Goal: Task Accomplishment & Management: Manage account settings

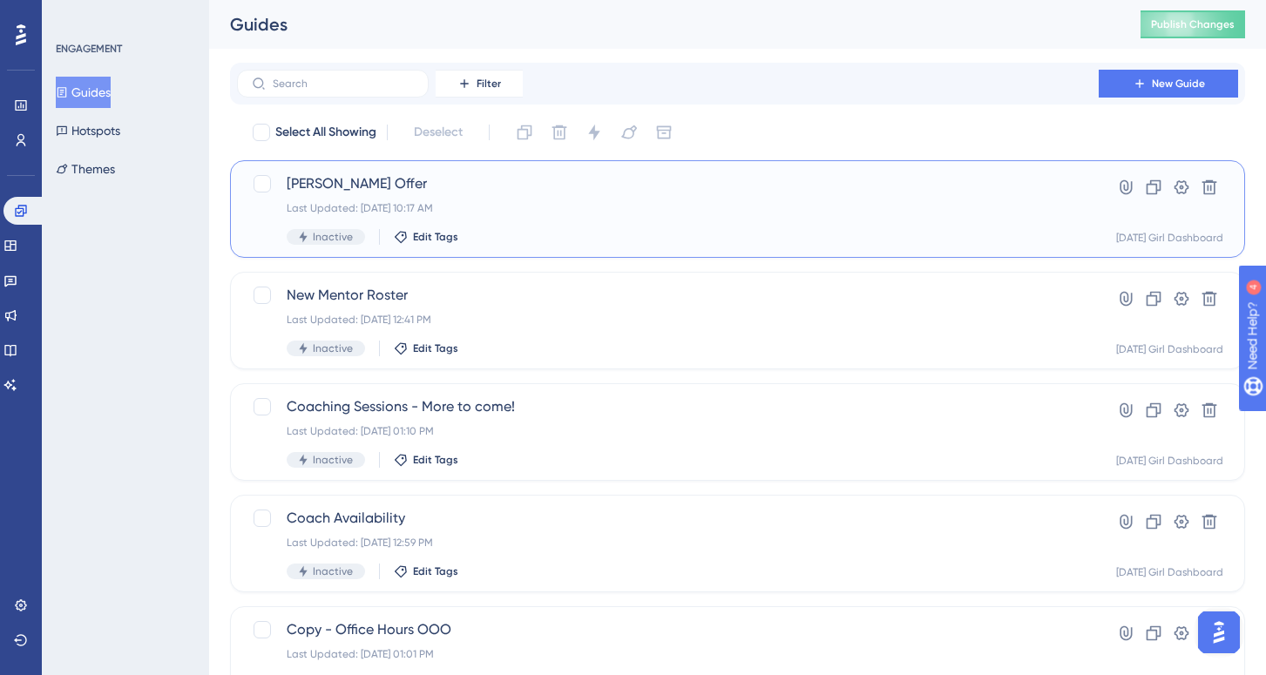
click at [330, 222] on div "Earls Offer Last Updated: Aug 18 2025, 10:17 AM Inactive Edit Tags" at bounding box center [668, 208] width 763 height 71
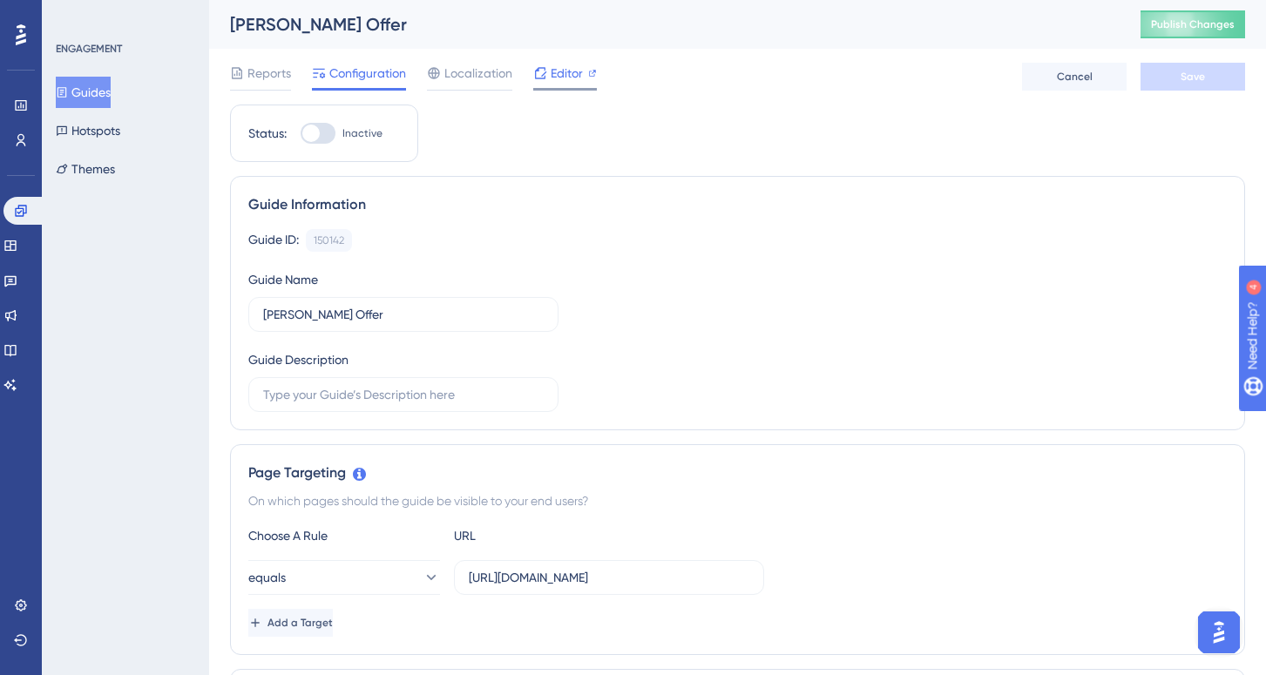
click at [564, 71] on span "Editor" at bounding box center [567, 73] width 32 height 21
click at [548, 73] on div "Editor" at bounding box center [565, 73] width 64 height 21
click at [322, 129] on div at bounding box center [318, 133] width 35 height 21
click at [301, 133] on input "Inactive" at bounding box center [300, 133] width 1 height 1
click at [322, 129] on div at bounding box center [324, 133] width 17 height 17
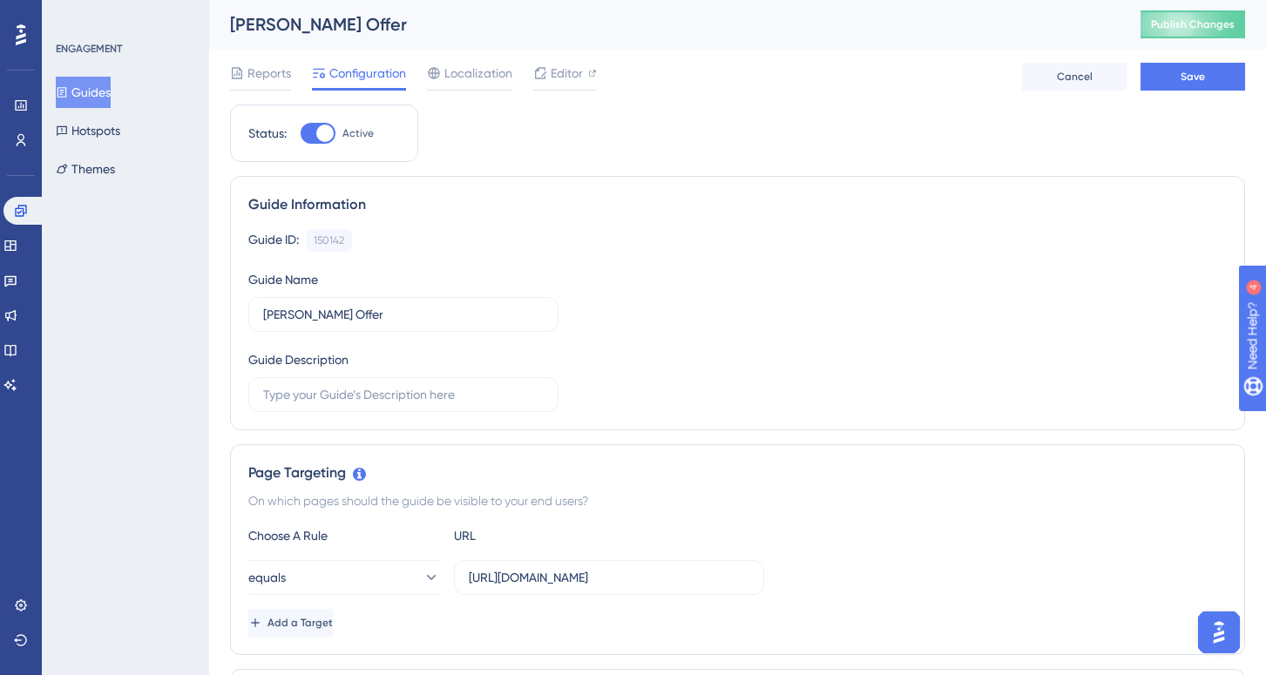
click at [301, 133] on input "Active" at bounding box center [300, 133] width 1 height 1
click at [322, 139] on div at bounding box center [318, 133] width 35 height 21
click at [301, 134] on input "Inactive" at bounding box center [300, 133] width 1 height 1
click at [1169, 79] on button "Save" at bounding box center [1193, 77] width 105 height 28
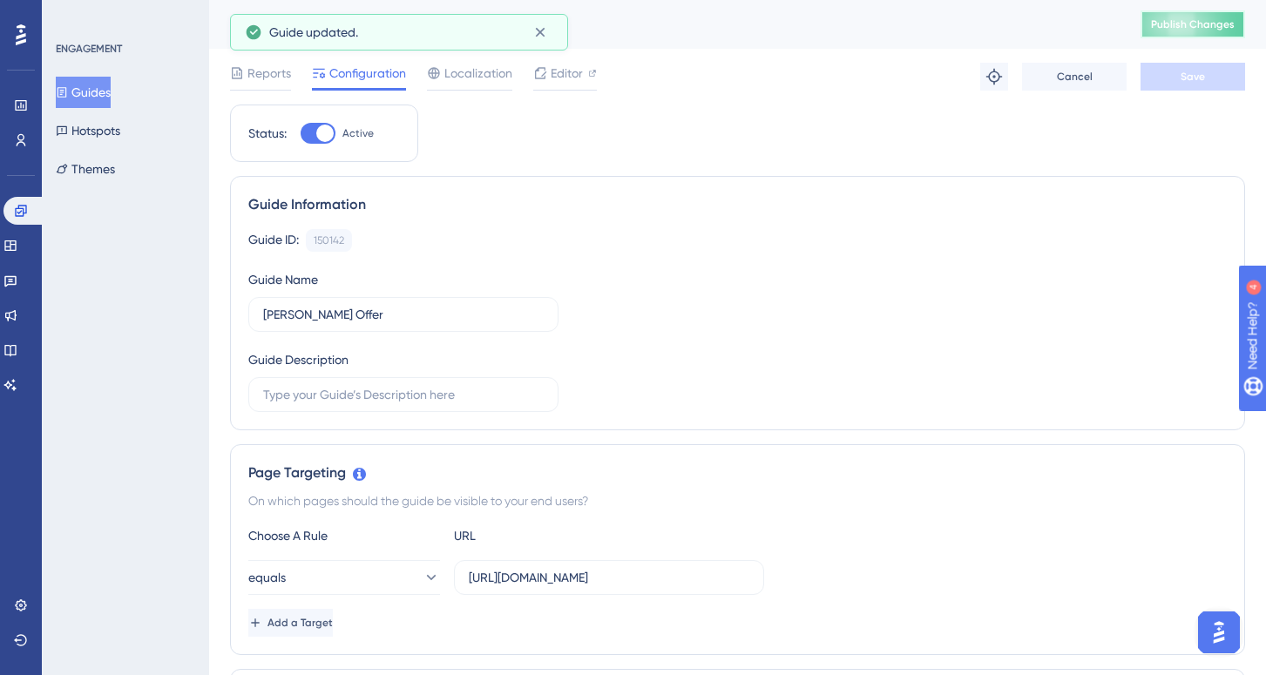
click at [1171, 27] on span "Publish Changes" at bounding box center [1193, 24] width 84 height 14
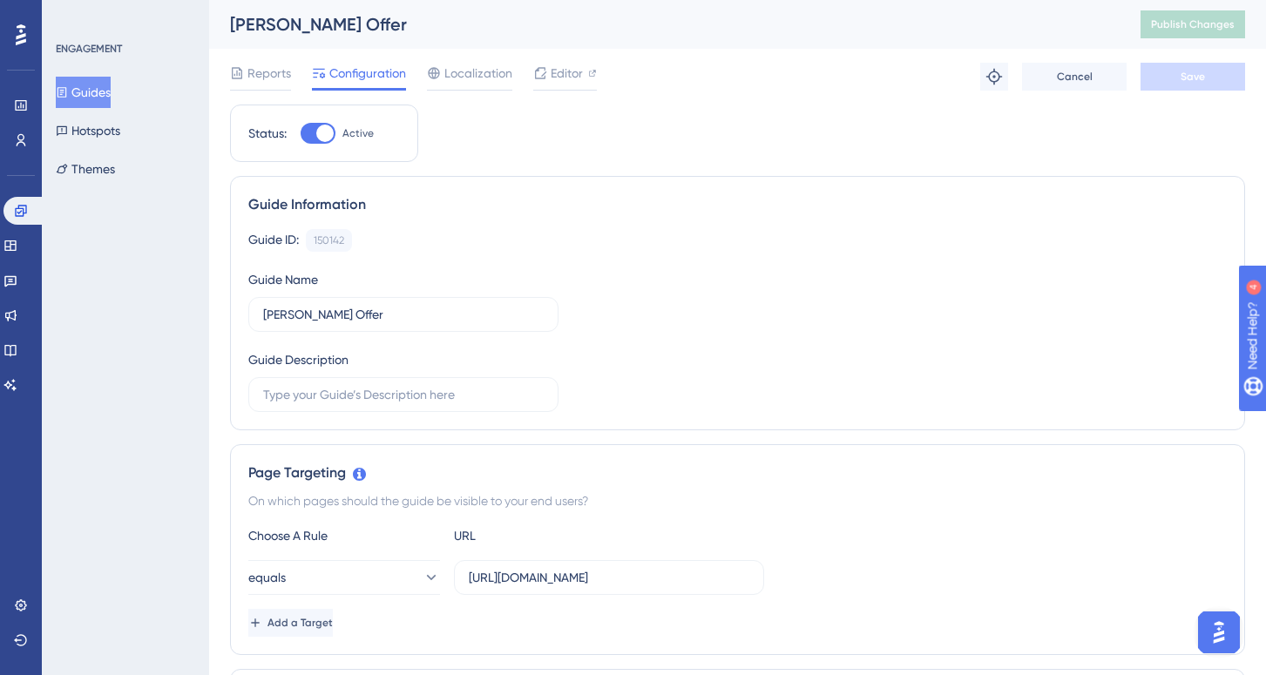
click at [319, 131] on div at bounding box center [324, 133] width 17 height 17
click at [301, 133] on input "Active" at bounding box center [300, 133] width 1 height 1
checkbox input "false"
click at [1171, 71] on button "Save" at bounding box center [1193, 77] width 105 height 28
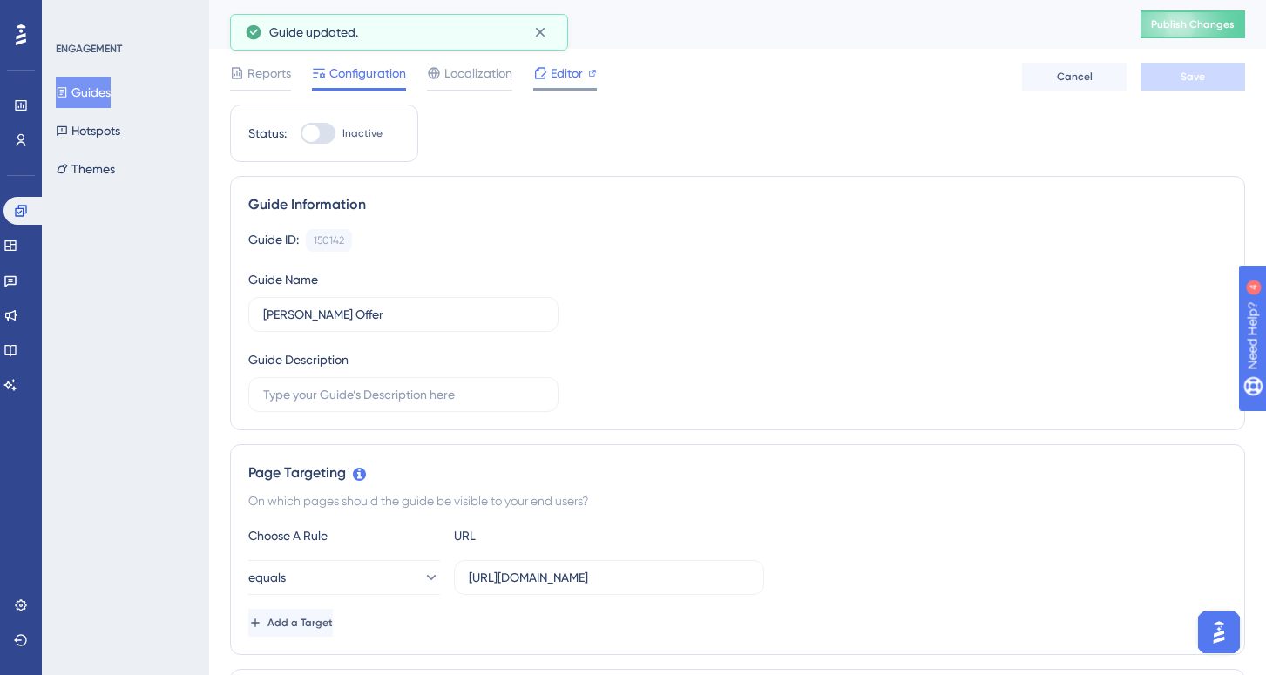
click at [545, 75] on icon at bounding box center [540, 72] width 11 height 11
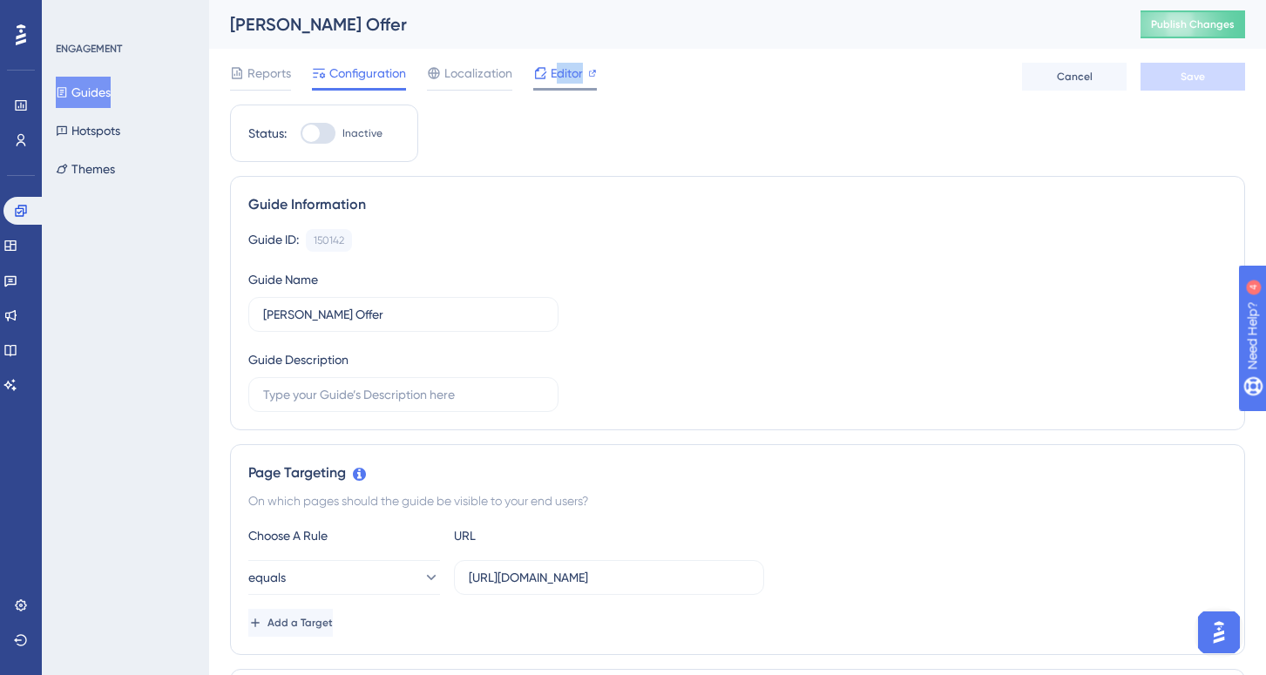
click at [554, 84] on div "Editor" at bounding box center [565, 77] width 64 height 28
click at [1162, 29] on span "Publish Changes" at bounding box center [1193, 24] width 84 height 14
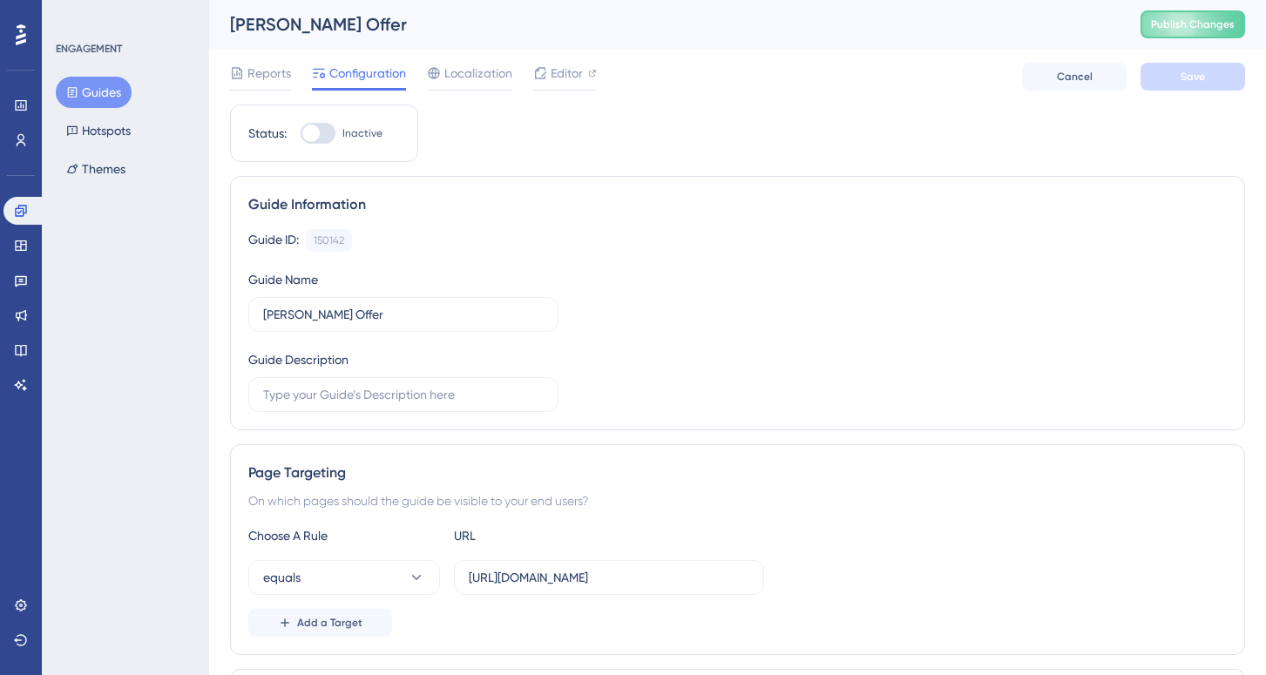
click at [322, 136] on div at bounding box center [318, 133] width 35 height 21
click at [301, 134] on input "Inactive" at bounding box center [300, 133] width 1 height 1
checkbox input "true"
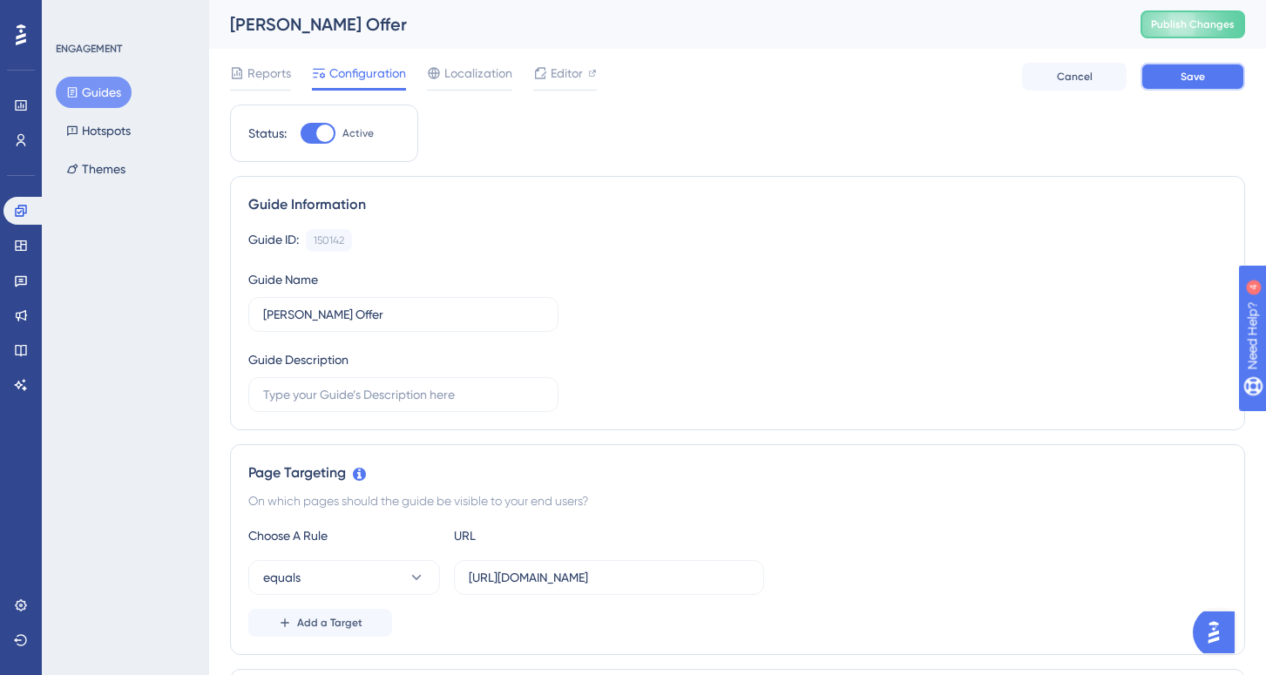
click at [1173, 73] on button "Save" at bounding box center [1193, 77] width 105 height 28
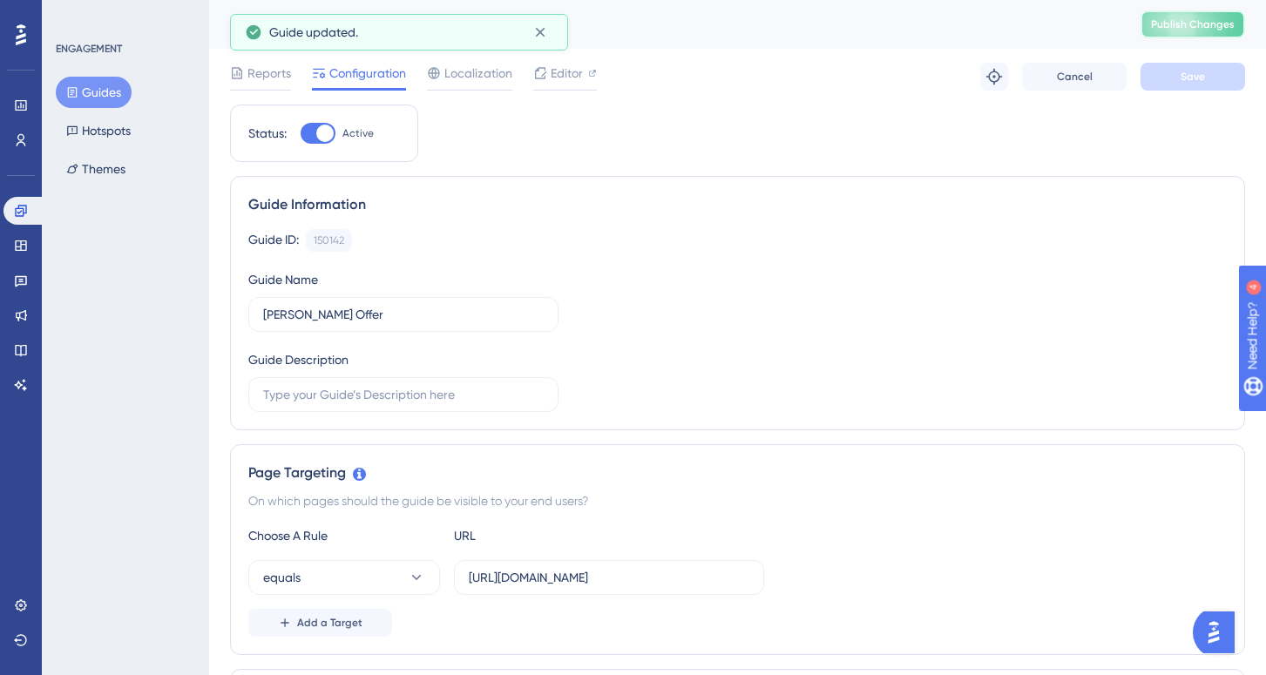
click at [1159, 29] on span "Publish Changes" at bounding box center [1193, 24] width 84 height 14
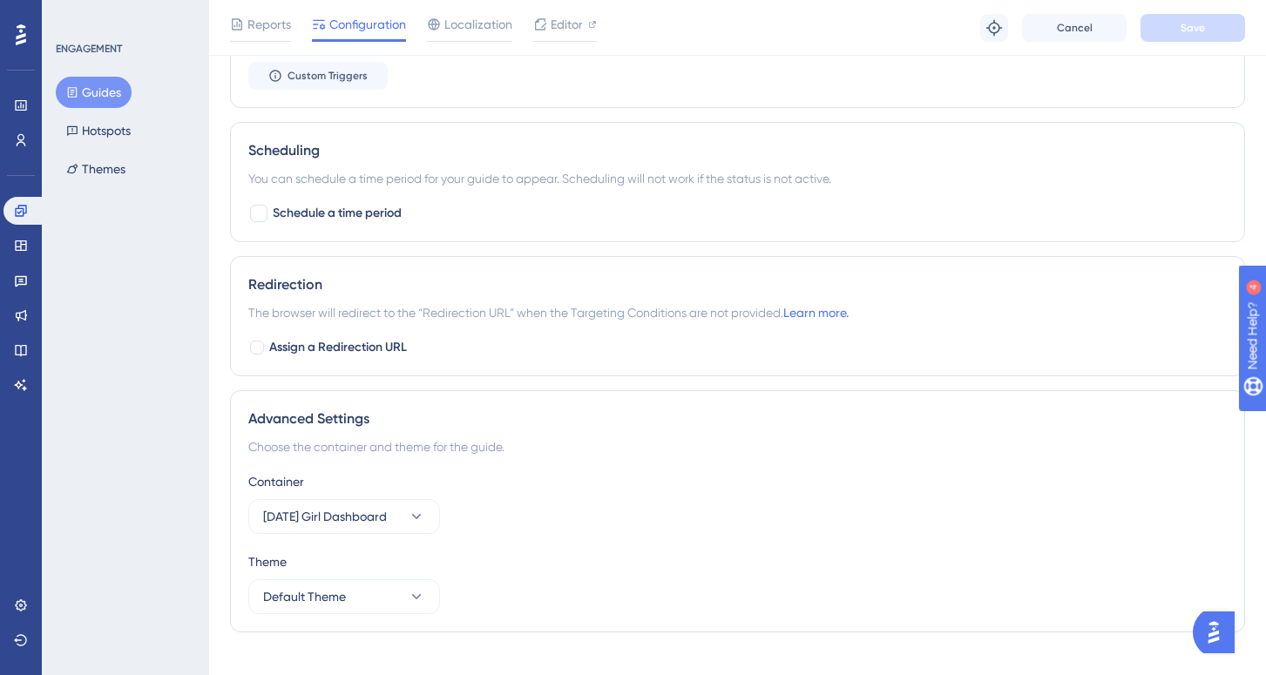
scroll to position [1244, 0]
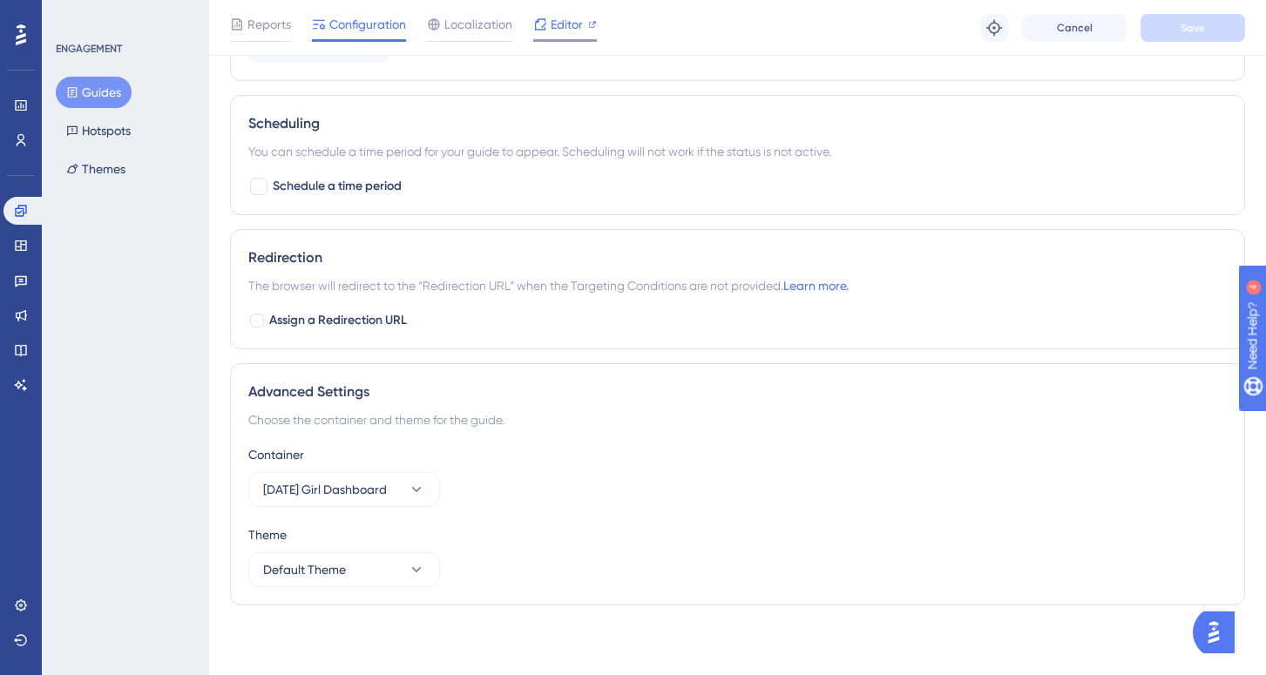
click at [580, 24] on span "Editor" at bounding box center [567, 24] width 32 height 21
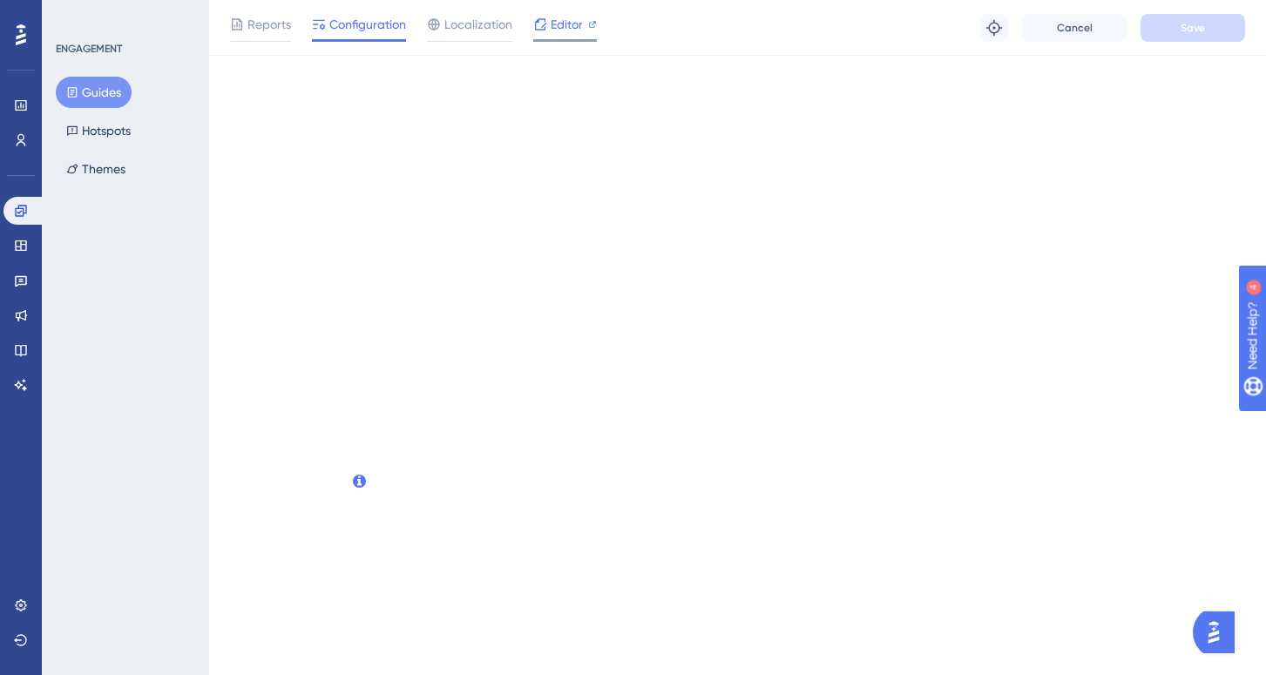
scroll to position [0, 0]
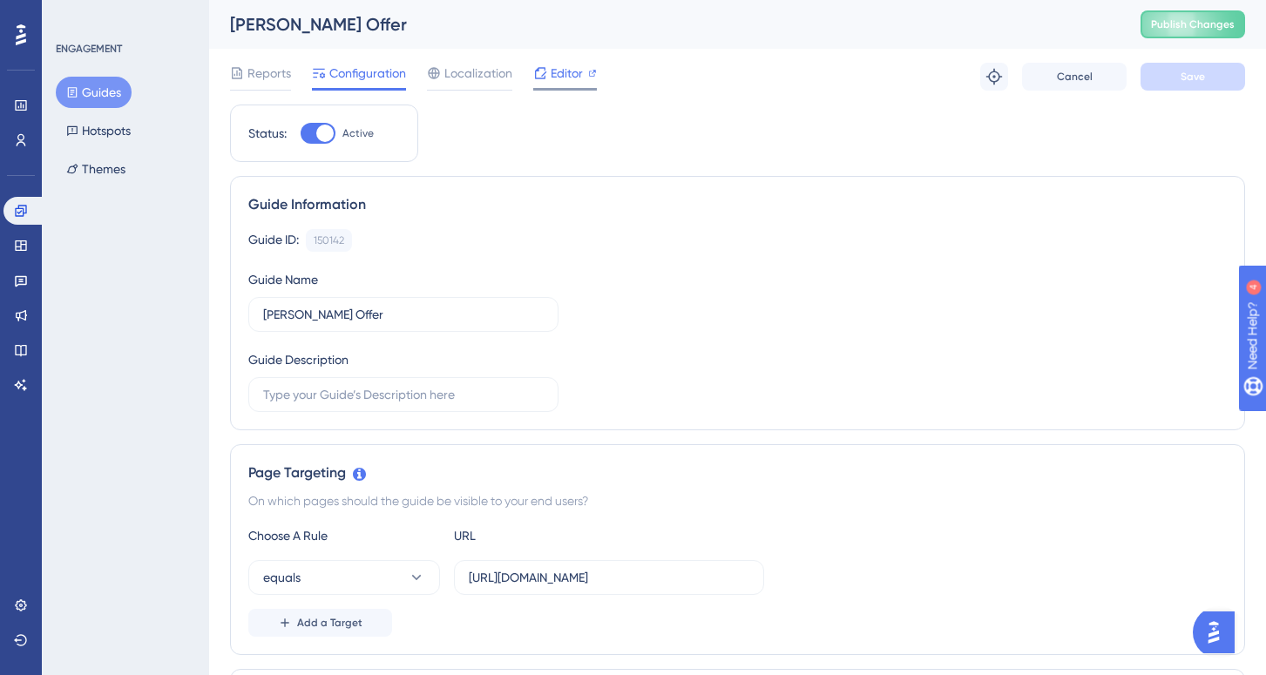
click at [562, 78] on span "Editor" at bounding box center [567, 73] width 32 height 21
click at [1194, 31] on span "Publish Changes" at bounding box center [1193, 24] width 84 height 14
